Goal: Task Accomplishment & Management: Manage account settings

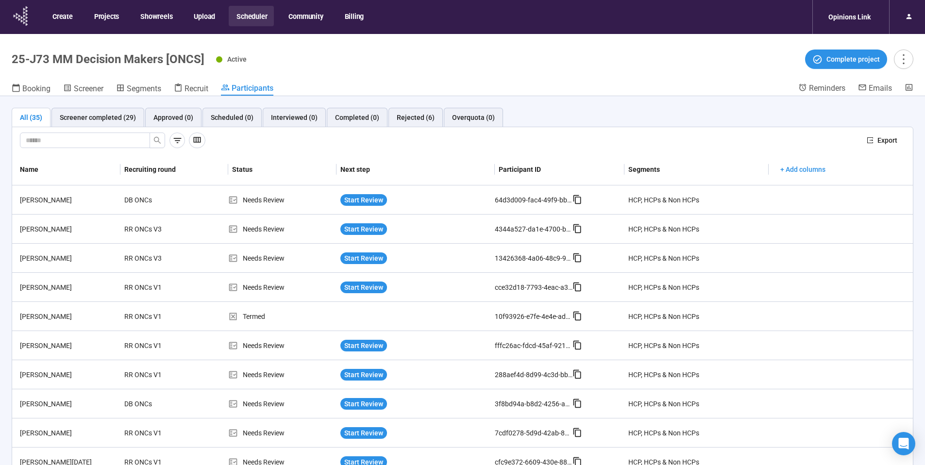
click at [21, 16] on icon at bounding box center [21, 15] width 24 height 25
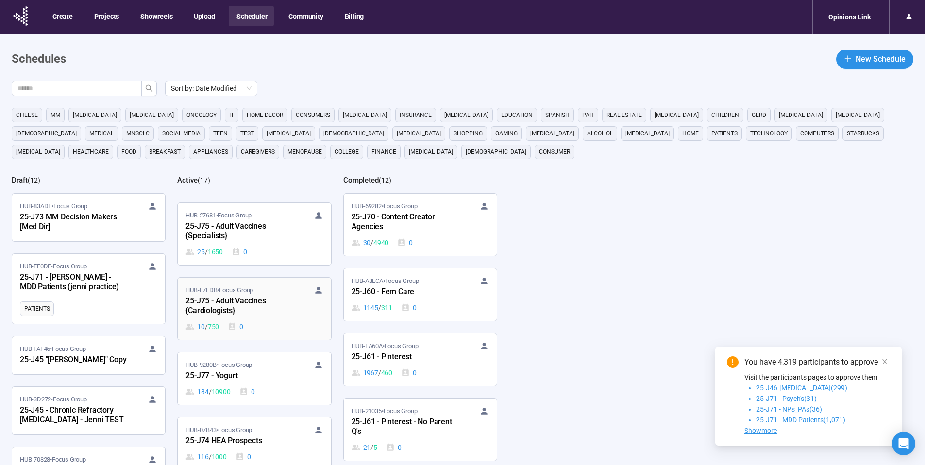
scroll to position [441, 0]
click at [245, 366] on span "HUB-9280B • Focus Group" at bounding box center [219, 363] width 67 height 10
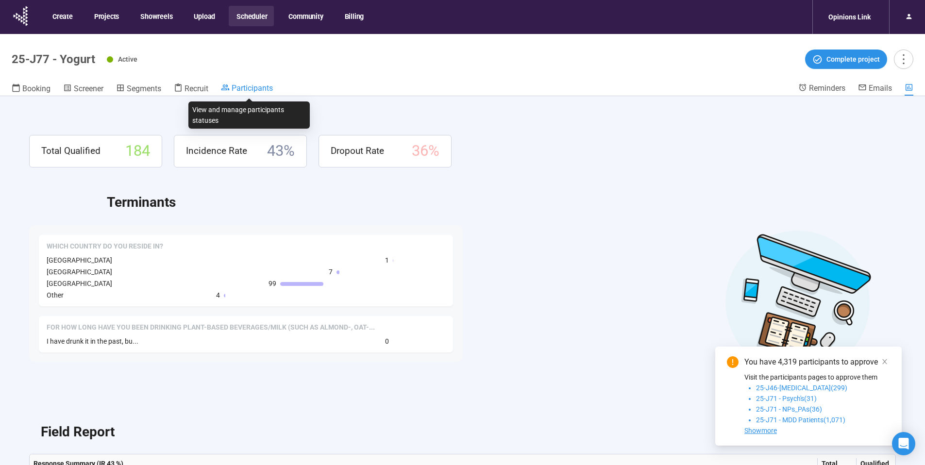
click at [249, 84] on span "Participants" at bounding box center [252, 88] width 41 height 9
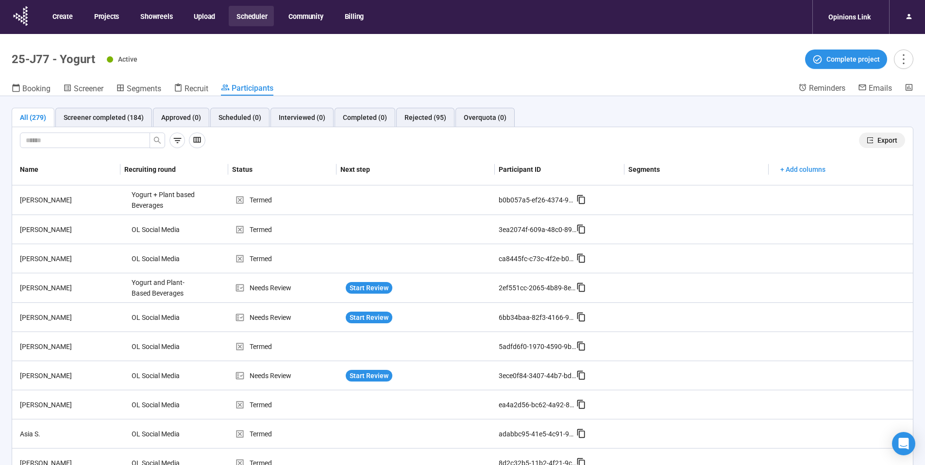
click at [878, 139] on span "Export" at bounding box center [888, 140] width 20 height 11
click at [19, 17] on icon at bounding box center [19, 16] width 2 height 3
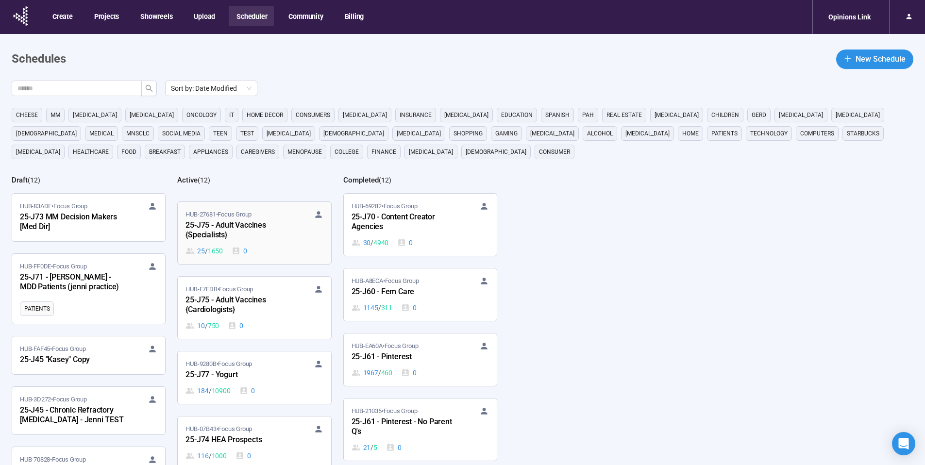
scroll to position [519, 0]
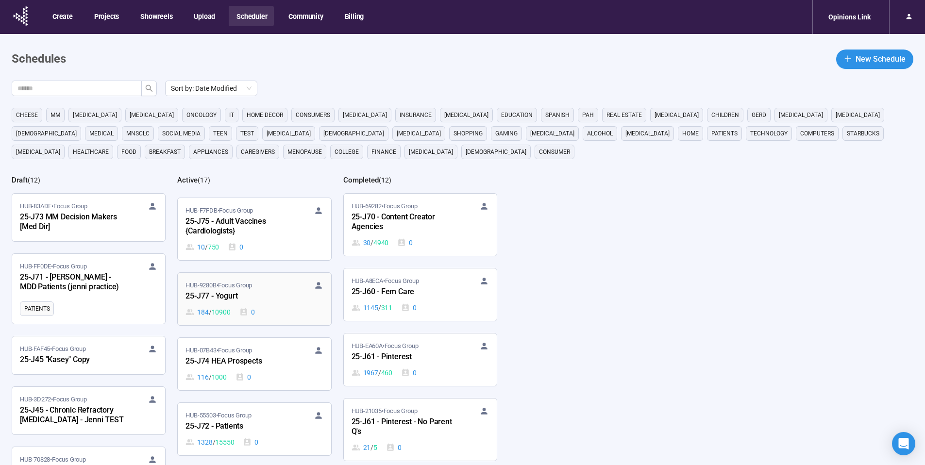
click at [252, 288] on span "HUB-9280B • Focus Group" at bounding box center [219, 286] width 67 height 10
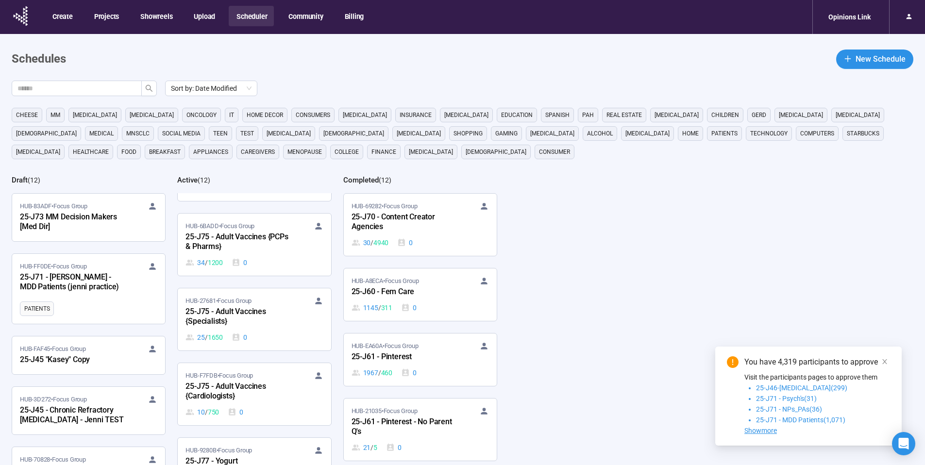
scroll to position [355, 0]
click at [239, 235] on div "25-J75 - Adult Vaccines {PCPs & Pharms}" at bounding box center [239, 242] width 107 height 22
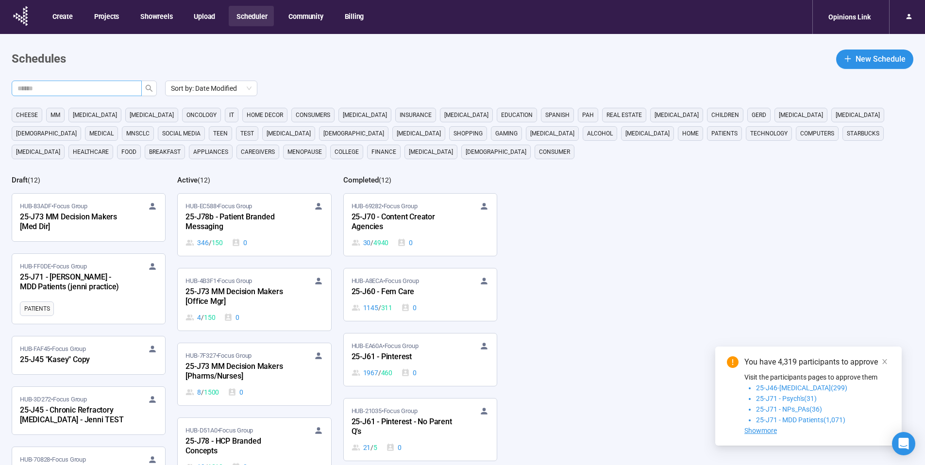
click at [98, 87] on input "text" at bounding box center [72, 88] width 111 height 11
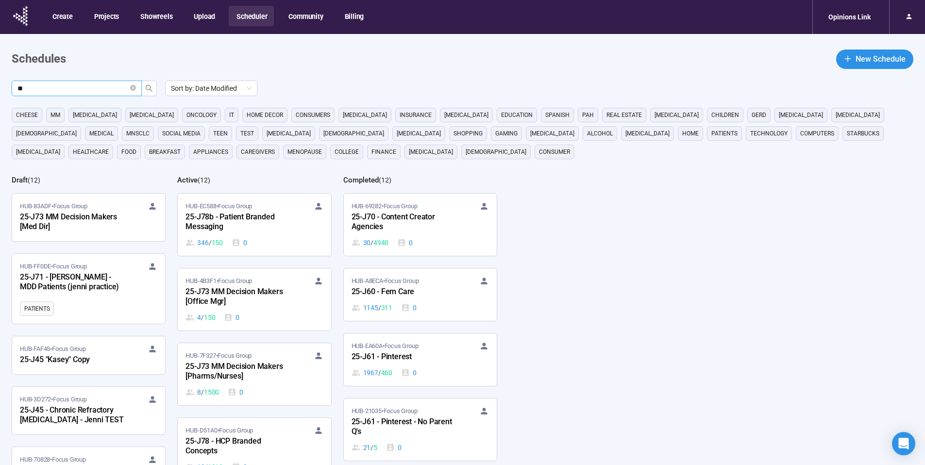
type input "**"
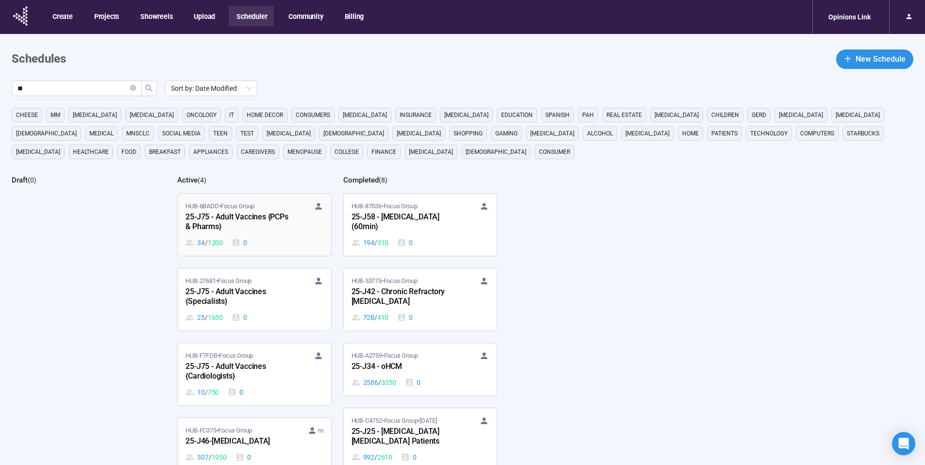
click at [260, 229] on div "25-J75 - Adult Vaccines {PCPs & Pharms}" at bounding box center [239, 222] width 107 height 22
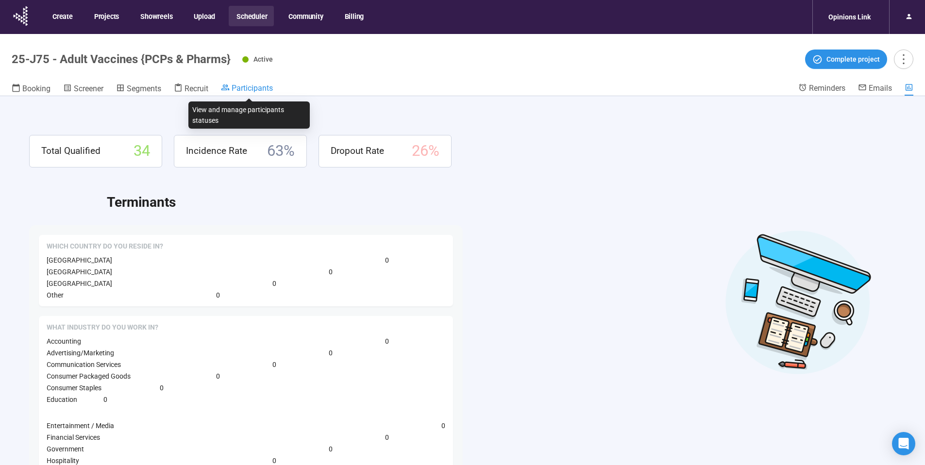
click at [257, 89] on span "Participants" at bounding box center [252, 88] width 41 height 9
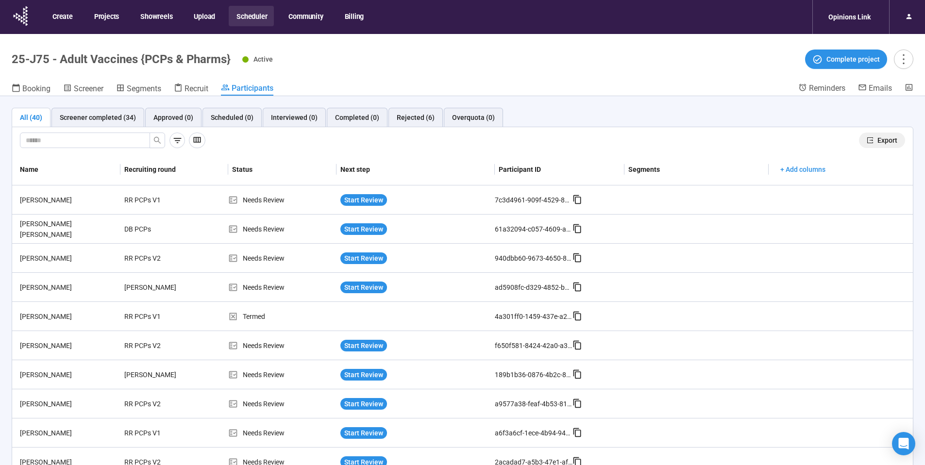
click at [891, 136] on button "Export" at bounding box center [882, 141] width 46 height 16
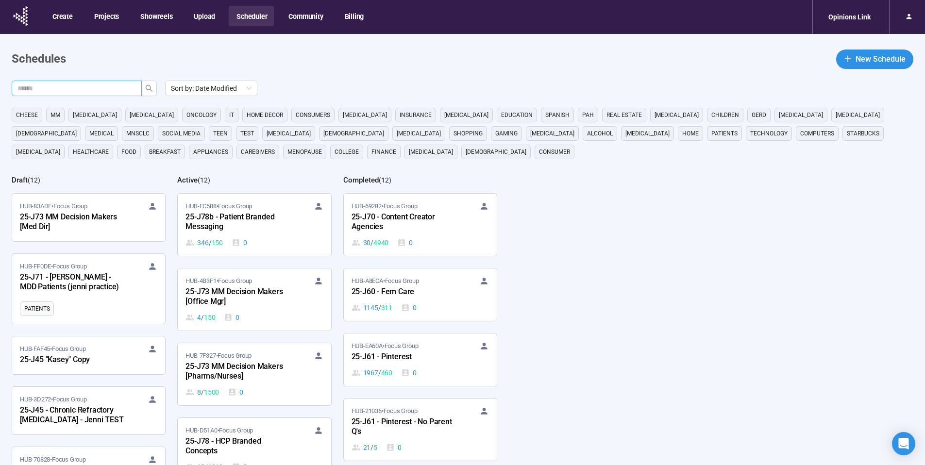
click at [113, 87] on input "text" at bounding box center [72, 88] width 111 height 11
type input "**"
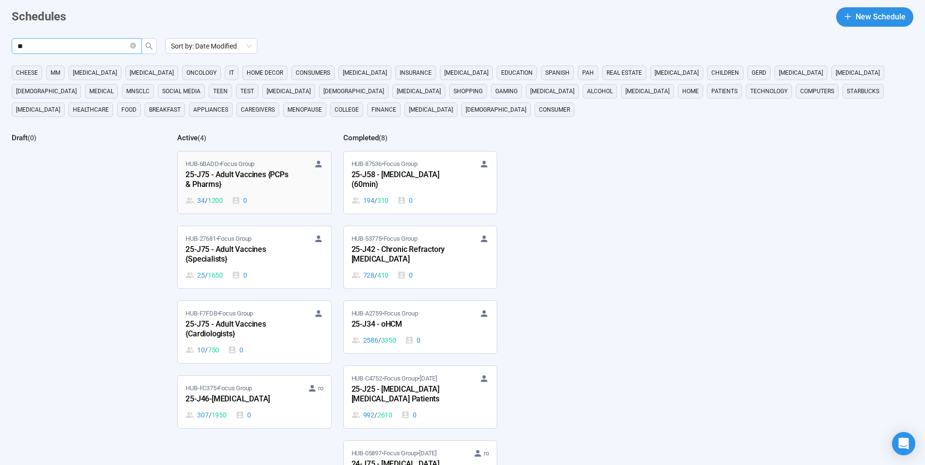
scroll to position [51, 0]
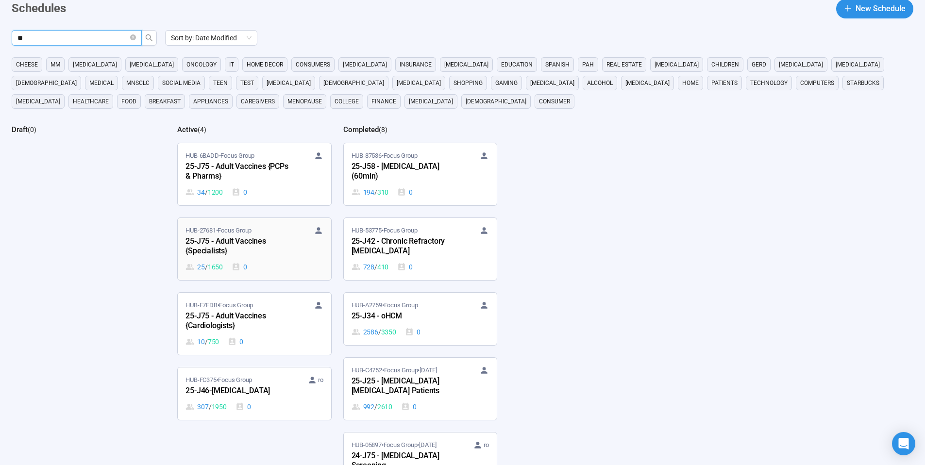
click at [255, 239] on div "25-J75 - Adult Vaccines {Specialists}" at bounding box center [239, 247] width 107 height 22
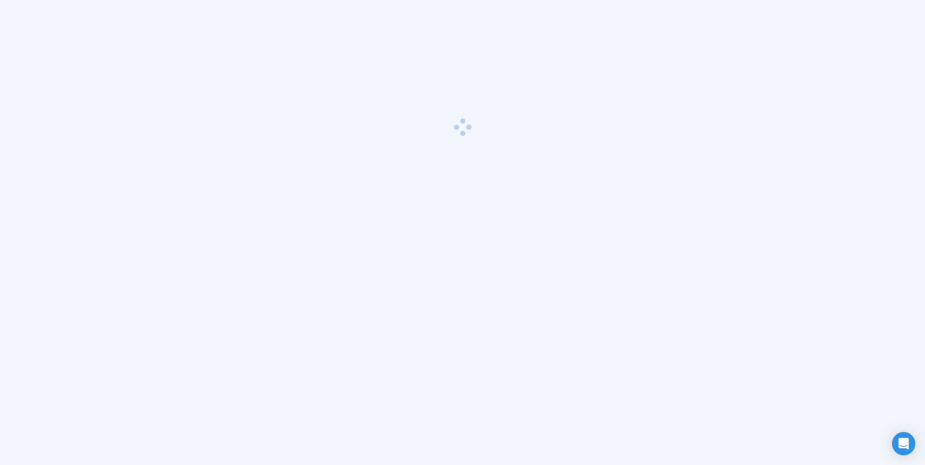
scroll to position [34, 0]
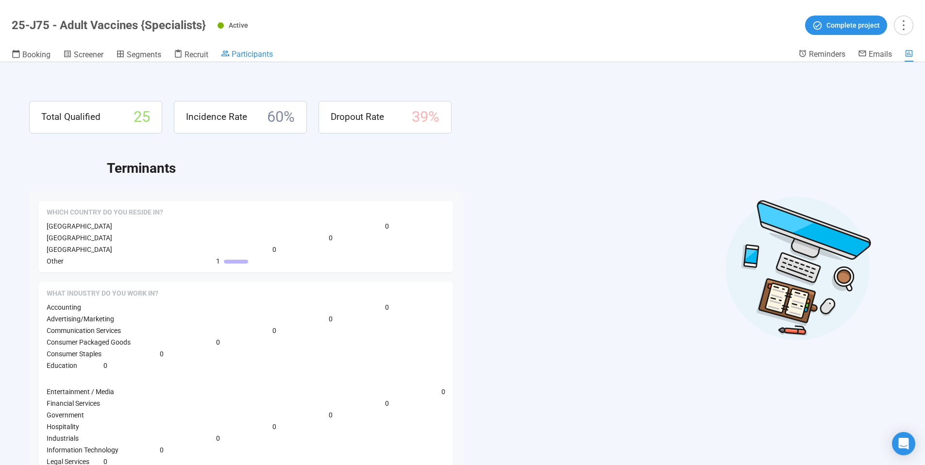
click at [261, 55] on span "Participants" at bounding box center [252, 54] width 41 height 9
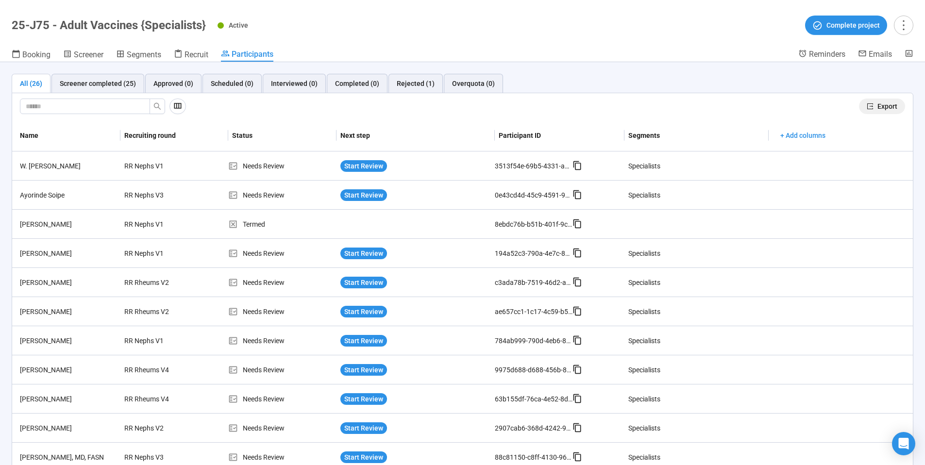
click at [882, 104] on span "Export" at bounding box center [888, 106] width 20 height 11
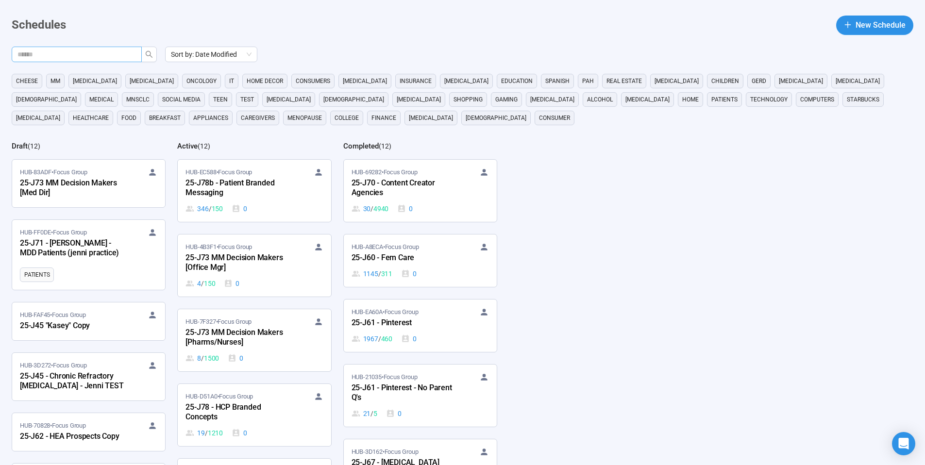
click at [104, 54] on input "text" at bounding box center [72, 54] width 111 height 11
type input "**"
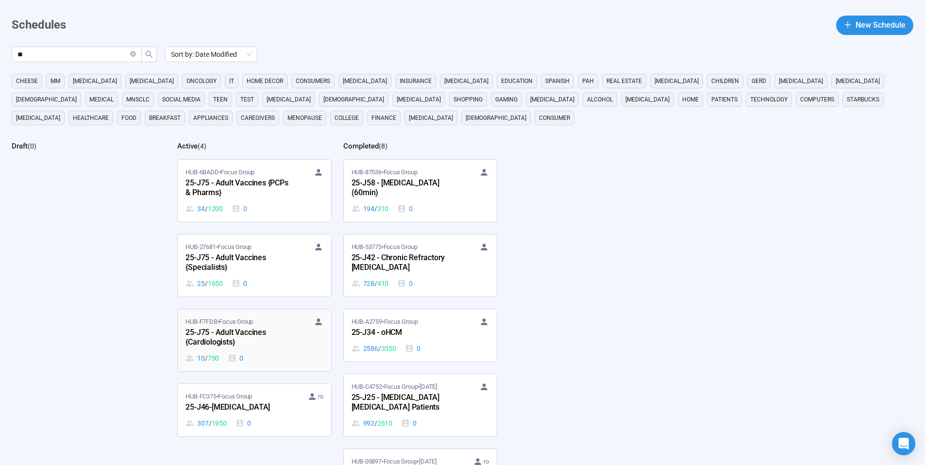
click at [272, 332] on div "25-J75 - Adult Vaccines {Cardiologists}" at bounding box center [239, 338] width 107 height 22
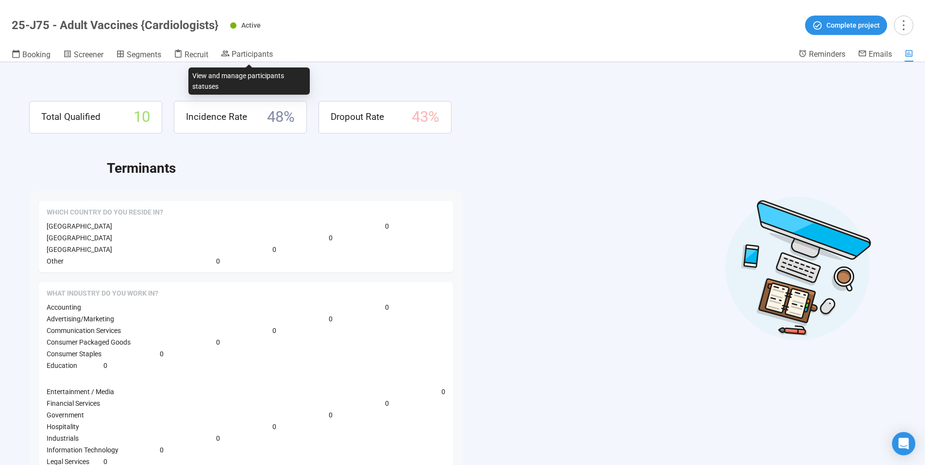
click at [278, 55] on div "Booking Screener Segments Recruit Participants" at bounding box center [405, 55] width 787 height 13
click at [256, 54] on span "Participants" at bounding box center [252, 54] width 41 height 9
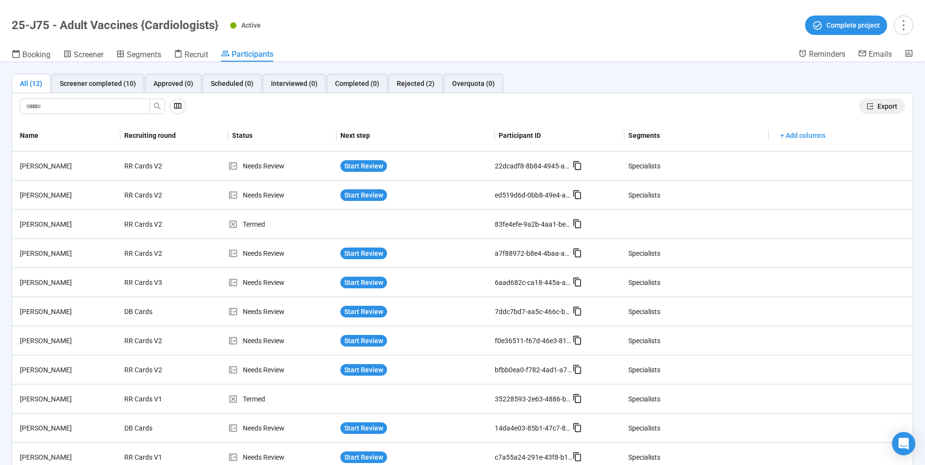
click at [878, 104] on span "Export" at bounding box center [888, 106] width 20 height 11
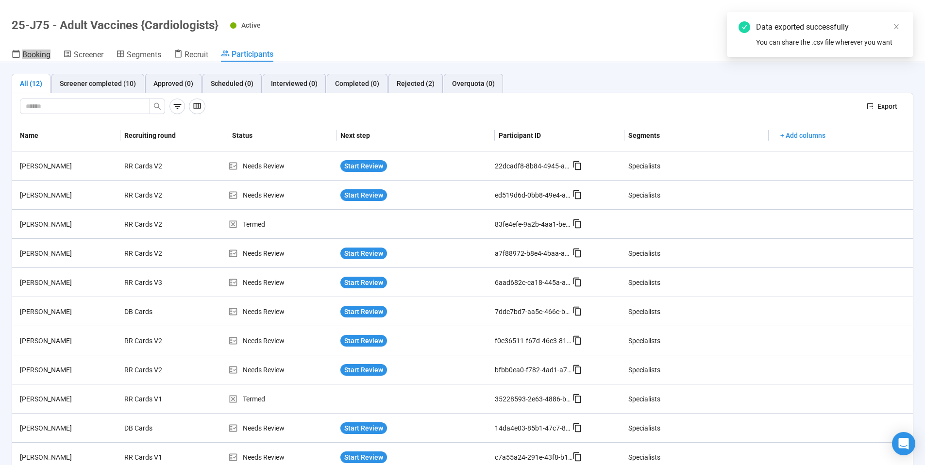
click at [769, 3] on header "25-J75 - Adult Vaccines {Cardiologists} Active Complete project Booking Screene…" at bounding box center [462, 31] width 925 height 62
